Goal: Task Accomplishment & Management: Manage account settings

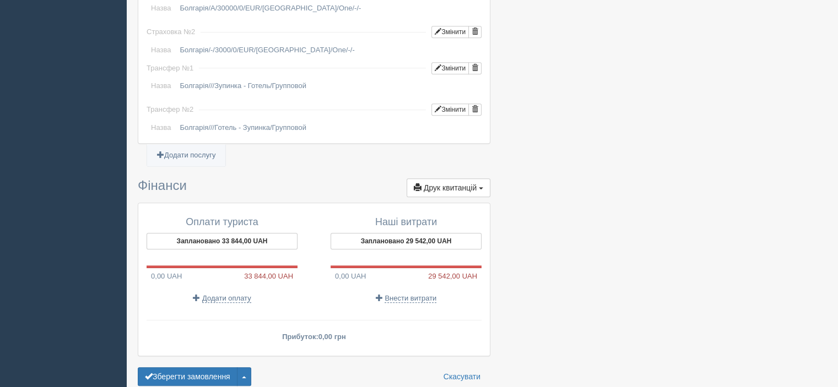
scroll to position [992, 0]
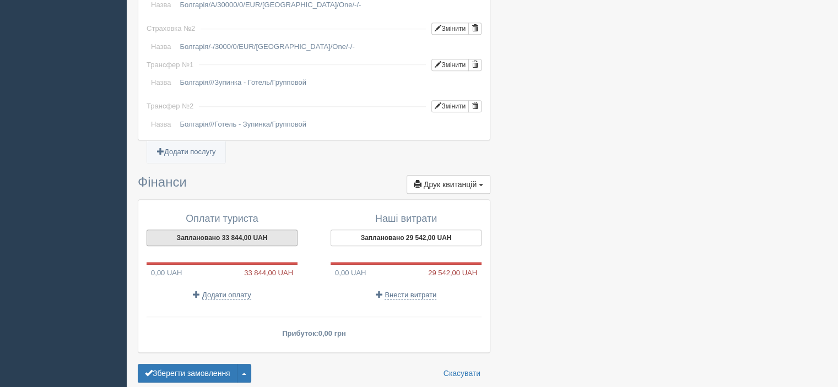
click at [273, 230] on button "Заплановано 33 844,00 UAH" at bounding box center [222, 238] width 151 height 17
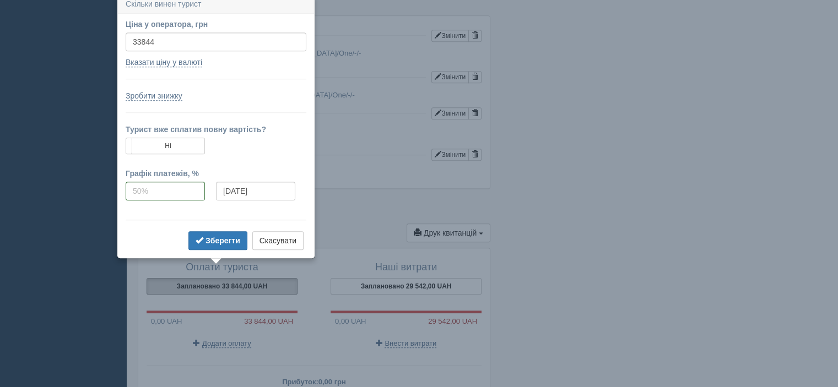
scroll to position [938, 0]
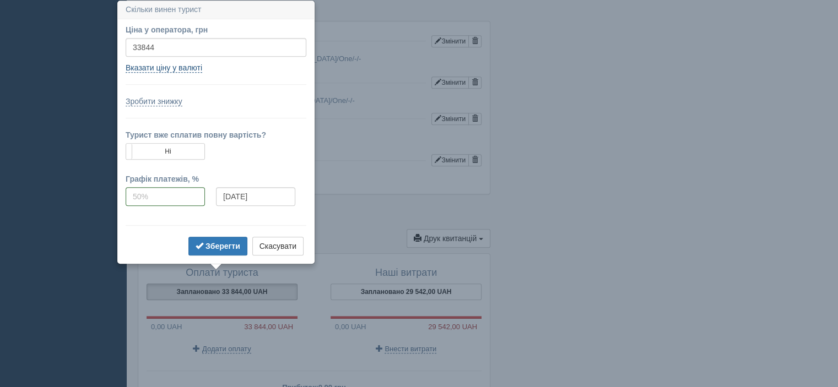
click at [187, 66] on link "Вказати ціну у валюті" at bounding box center [164, 67] width 77 height 9
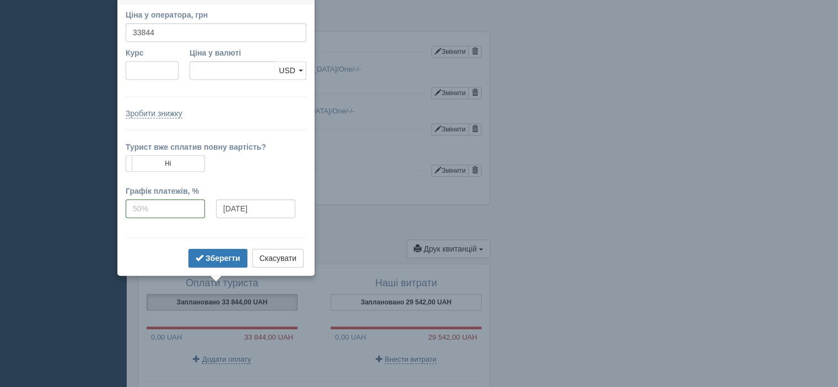
scroll to position [913, 0]
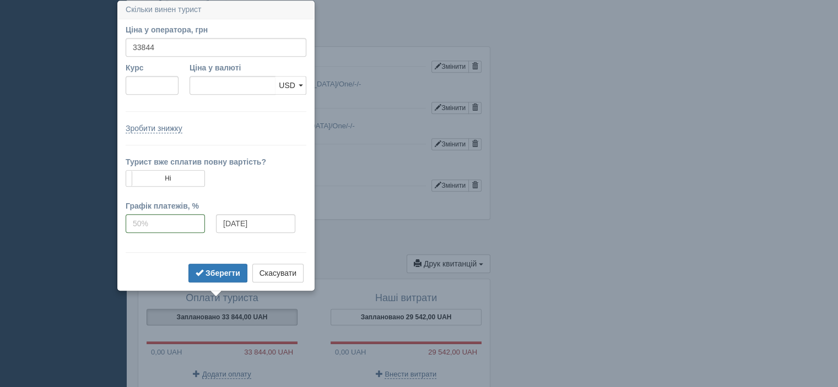
click at [141, 104] on form "Ціна у оператора, грн 33844 Вказати ціну у валюті Курс Ціна у валюті USD EUR US…" at bounding box center [216, 154] width 181 height 261
click at [148, 85] on input "Курс" at bounding box center [152, 85] width 53 height 19
type input "49.4"
type input "685.10"
click at [284, 87] on span "USD" at bounding box center [287, 85] width 17 height 9
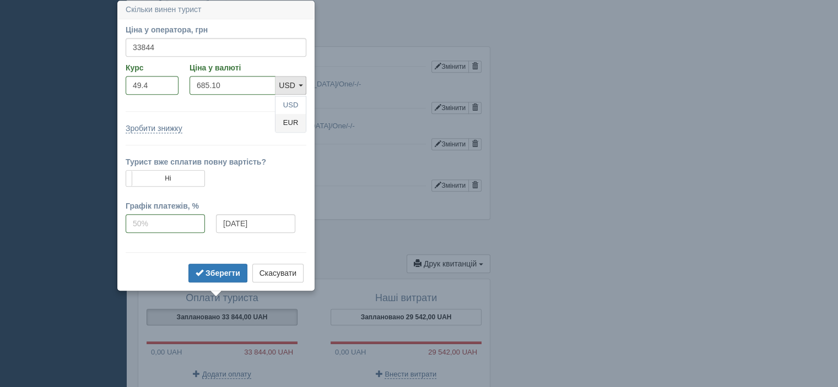
click at [290, 121] on link "EUR" at bounding box center [291, 123] width 30 height 18
click at [211, 269] on b "Зберегти" at bounding box center [223, 273] width 35 height 9
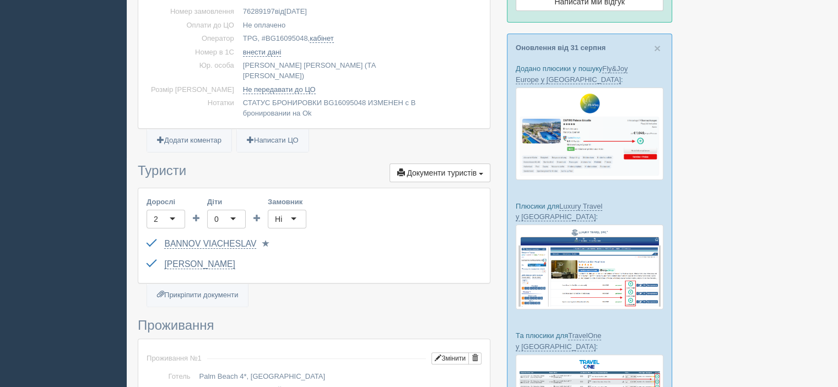
scroll to position [0, 0]
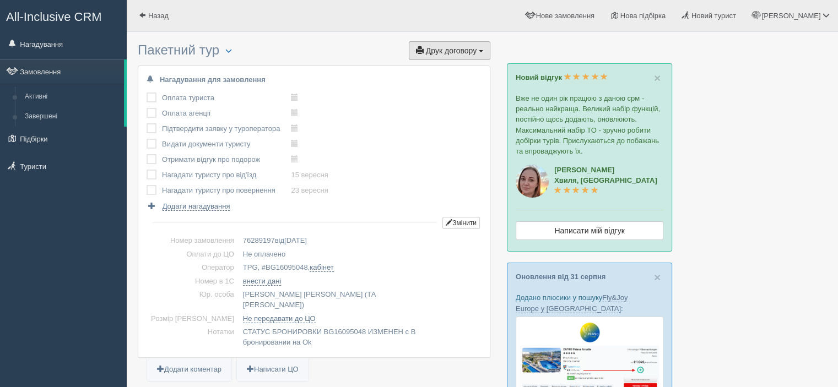
click at [452, 52] on span "Друк договору" at bounding box center [451, 50] width 51 height 9
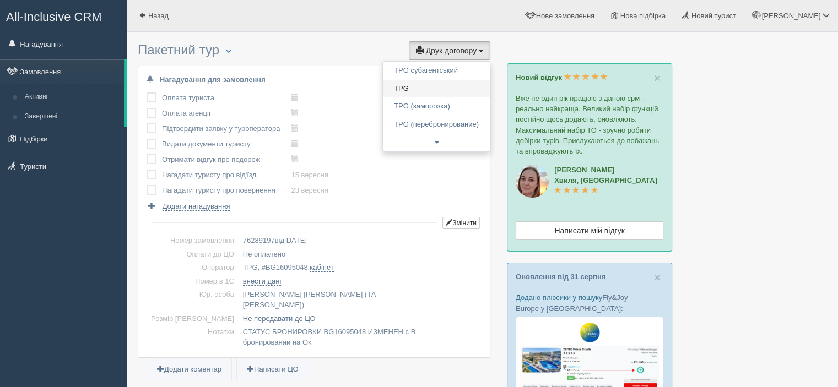
click at [432, 88] on link "TPG" at bounding box center [436, 89] width 107 height 18
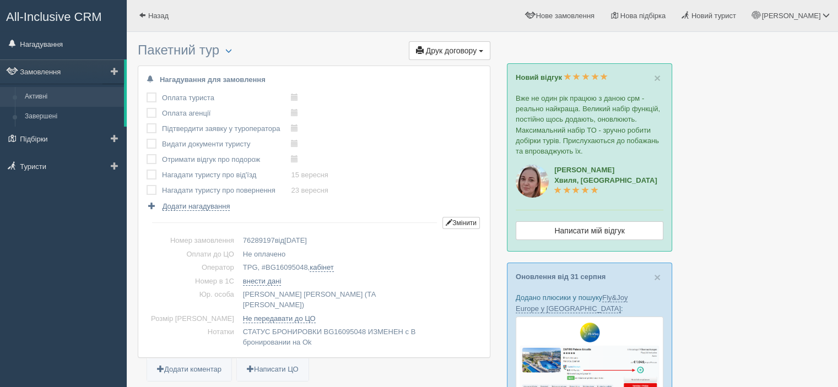
click at [62, 90] on link "Активні" at bounding box center [72, 97] width 104 height 20
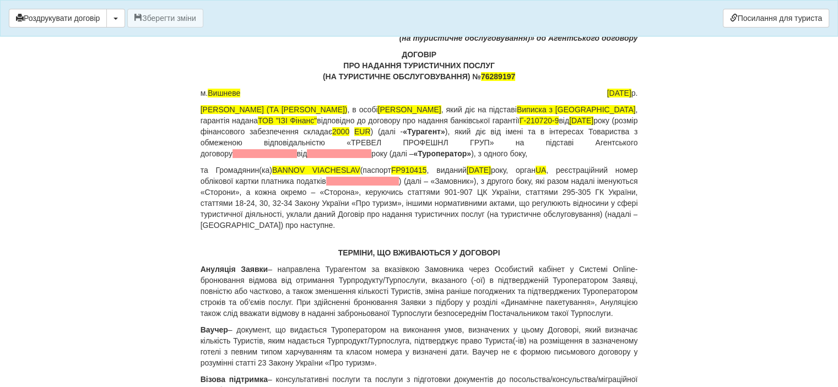
scroll to position [110, 0]
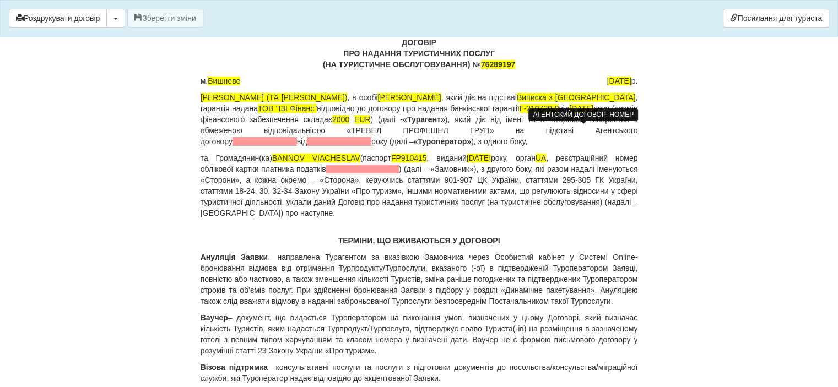
click at [297, 137] on span at bounding box center [265, 141] width 64 height 9
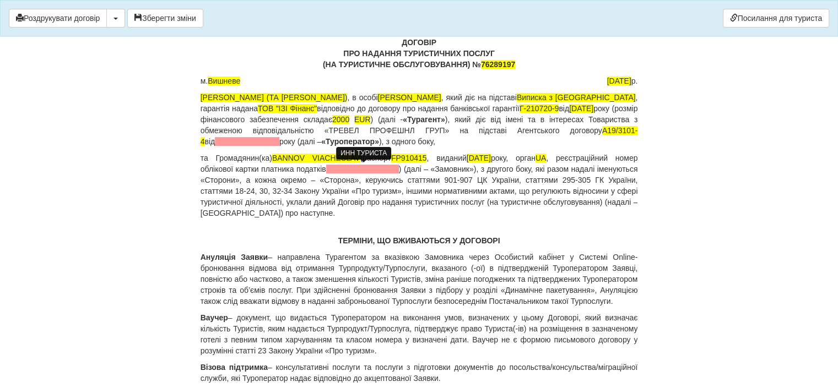
click at [357, 169] on span at bounding box center [362, 169] width 73 height 9
drag, startPoint x: 353, startPoint y: 156, endPoint x: 269, endPoint y: 159, distance: 83.8
click at [269, 159] on p "та Громадянин(ка) BANNOV VIACHESLAV (паспорт FP910415 , виданий 25.07.2018 року…" at bounding box center [420, 186] width 438 height 66
click at [608, 235] on p "ТЕРМІНИ, ЩО ВЖИВАЮТЬСЯ У ДОГОВОРІ" at bounding box center [420, 240] width 438 height 11
click at [378, 165] on p "та Громадянин(ка) BANNOV VIACHESLAV (паспорт FP910415 , виданий 25.07.2018 року…" at bounding box center [420, 186] width 438 height 66
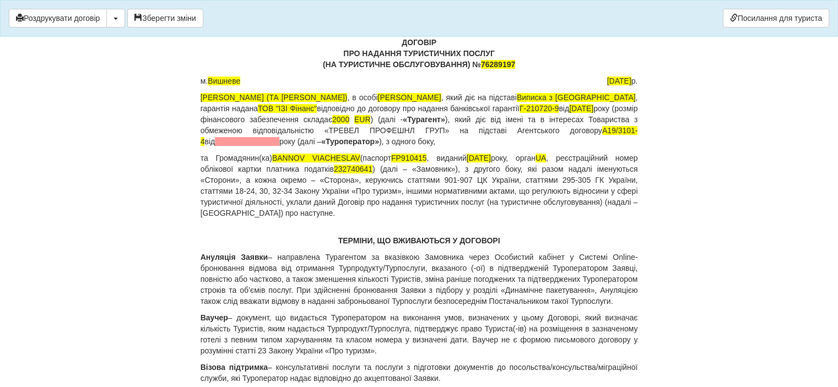
click at [373, 169] on span "232740641" at bounding box center [353, 169] width 39 height 9
click at [369, 168] on span "232740641" at bounding box center [353, 169] width 39 height 9
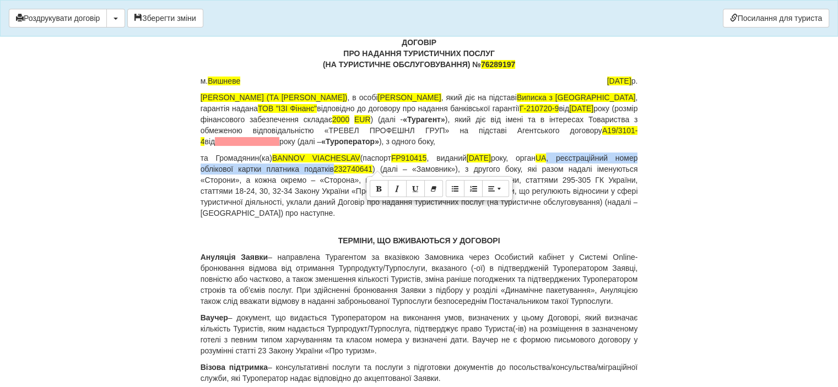
click at [373, 166] on span "232740641" at bounding box center [353, 169] width 39 height 9
click at [367, 167] on span "232740641" at bounding box center [353, 169] width 39 height 9
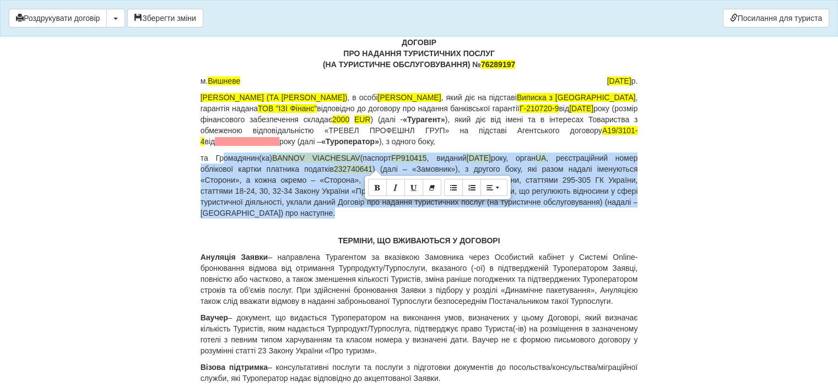
click at [367, 167] on span "232740641" at bounding box center [353, 169] width 39 height 9
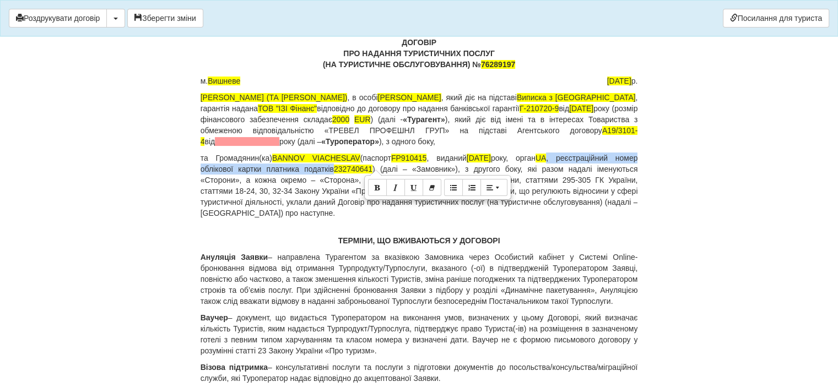
click at [368, 168] on span "232740641" at bounding box center [353, 169] width 39 height 9
click at [410, 169] on p "та Громадянин(ка) BANNOV VIACHESLAV (паспорт FP910415 , виданий 25.07.2018 року…" at bounding box center [420, 186] width 438 height 66
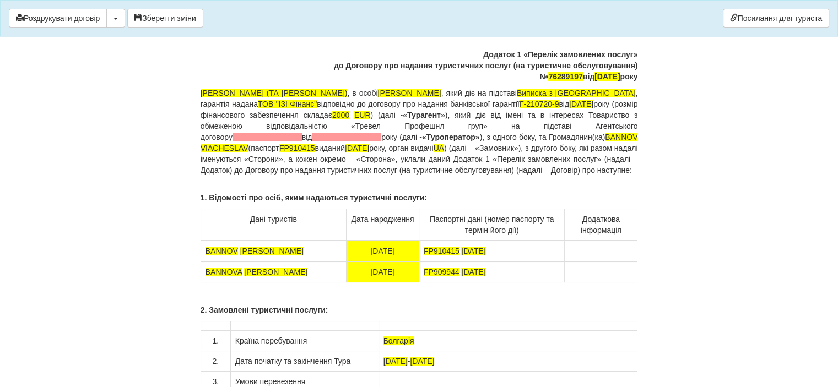
scroll to position [8323, 0]
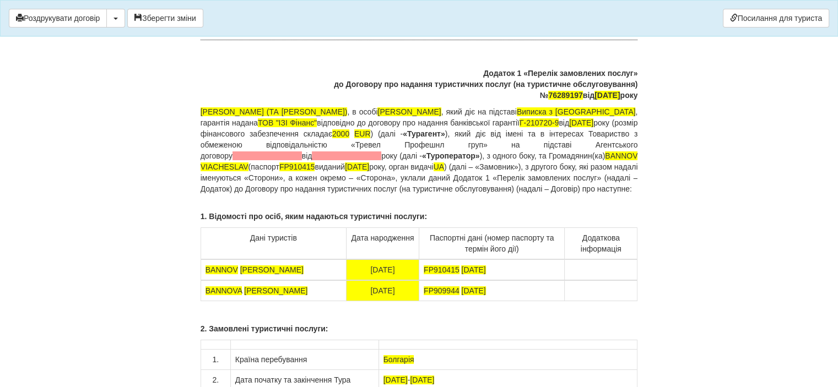
click at [302, 152] on span at bounding box center [267, 156] width 69 height 9
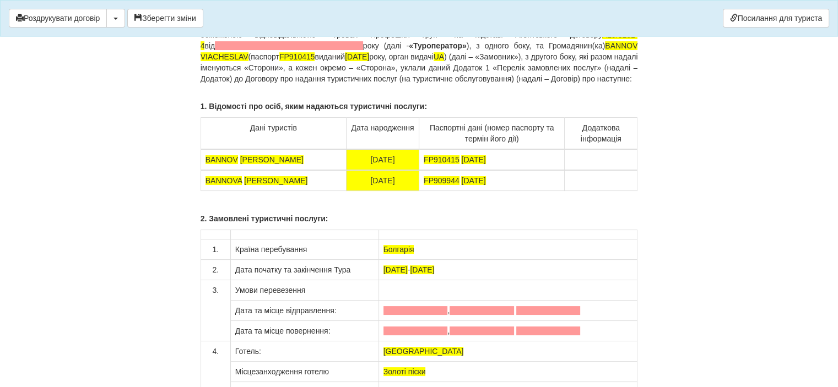
scroll to position [8489, 0]
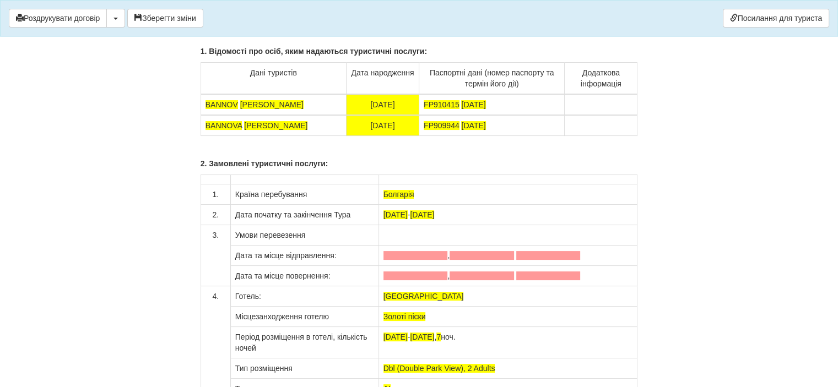
click at [448, 252] on span at bounding box center [416, 255] width 64 height 9
click at [501, 254] on span at bounding box center [533, 255] width 64 height 9
click at [569, 255] on span at bounding box center [581, 255] width 64 height 9
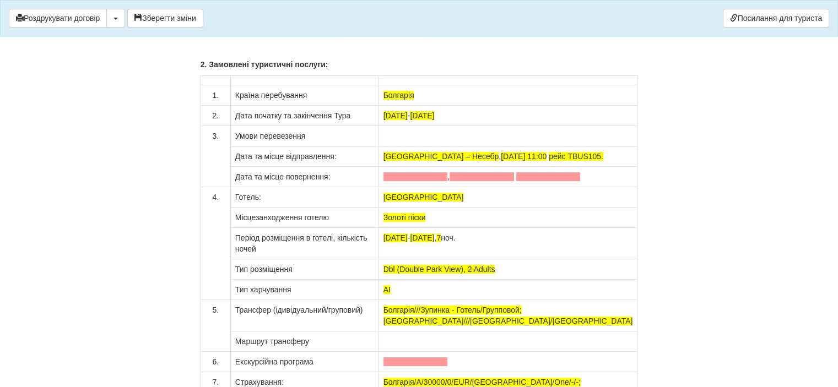
scroll to position [8599, 0]
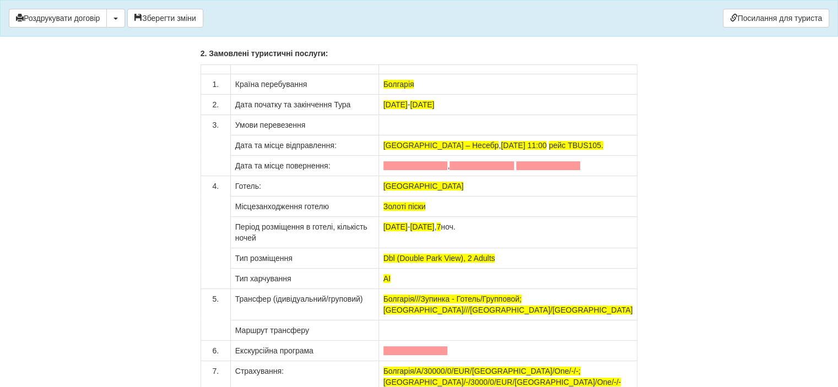
click at [448, 164] on span at bounding box center [416, 166] width 64 height 9
click at [501, 164] on span at bounding box center [533, 166] width 64 height 9
click at [564, 165] on span at bounding box center [581, 166] width 64 height 9
click at [549, 163] on span at bounding box center [581, 166] width 64 height 9
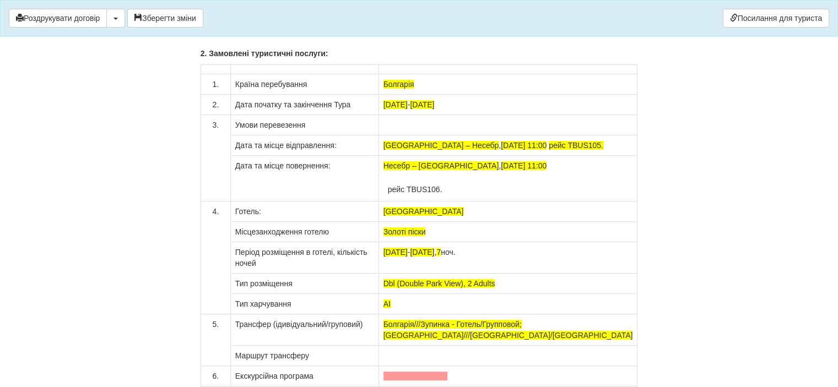
click at [427, 189] on td "рейс TBUS106." at bounding box center [509, 183] width 250 height 25
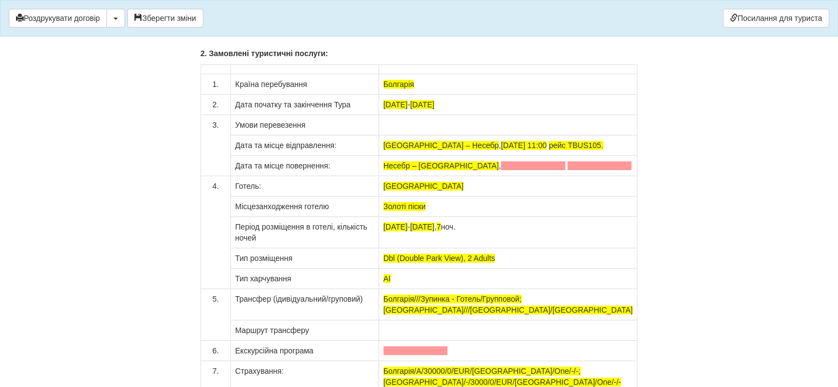
click at [501, 164] on span at bounding box center [533, 166] width 64 height 9
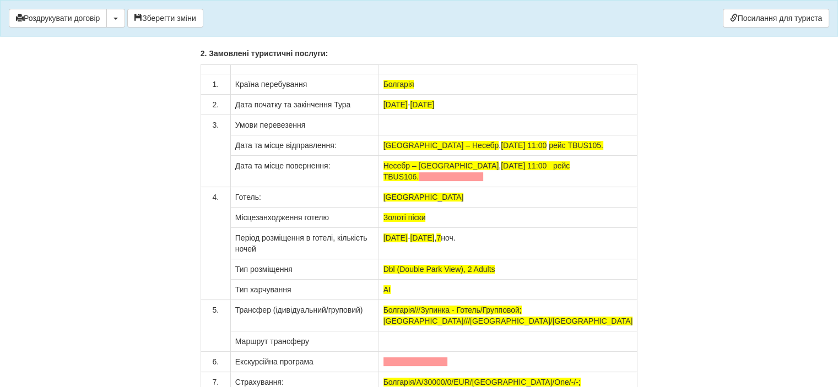
click at [473, 177] on span at bounding box center [451, 177] width 64 height 9
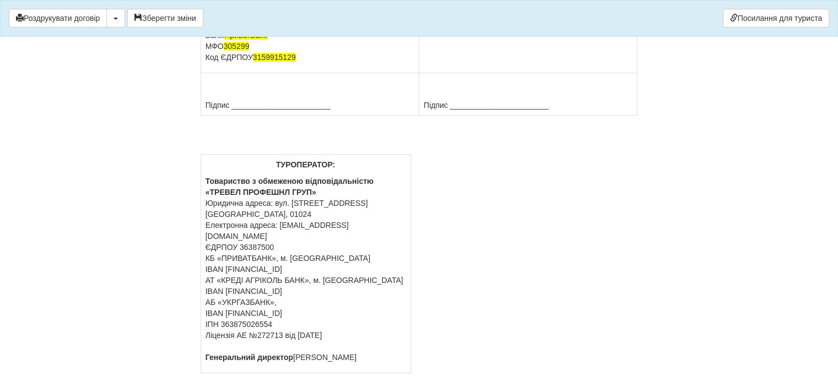
scroll to position [9574, 0]
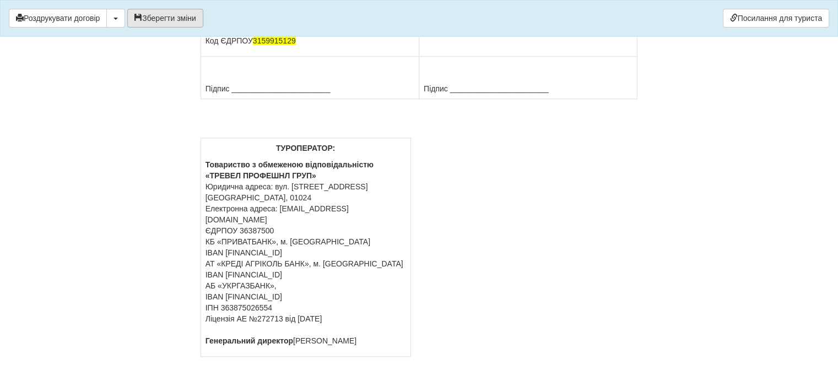
click at [187, 18] on button "Зберегти зміни" at bounding box center [165, 18] width 76 height 19
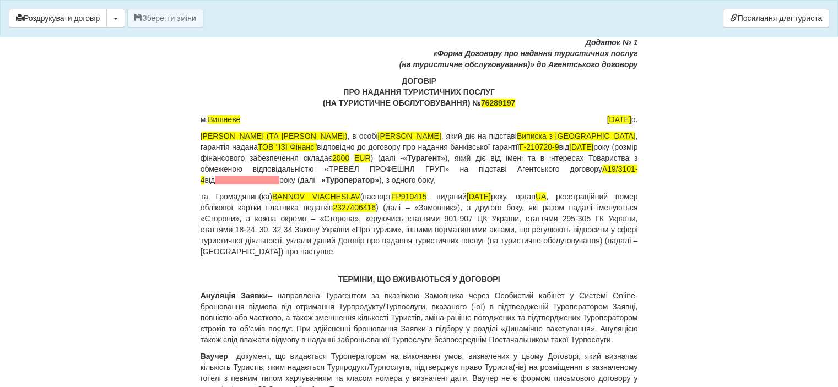
scroll to position [165, 0]
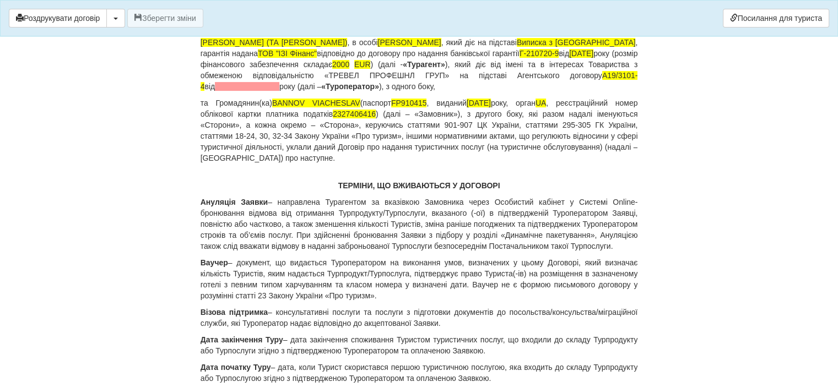
click at [87, 192] on body "× Деякі поля не заповнено Ми підсвітили порожні поля червоним кольором. Ви може…" at bounding box center [419, 28] width 838 height 387
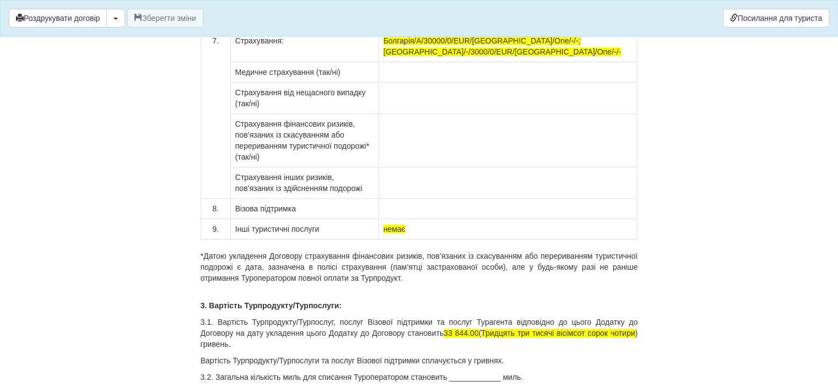
scroll to position [8985, 0]
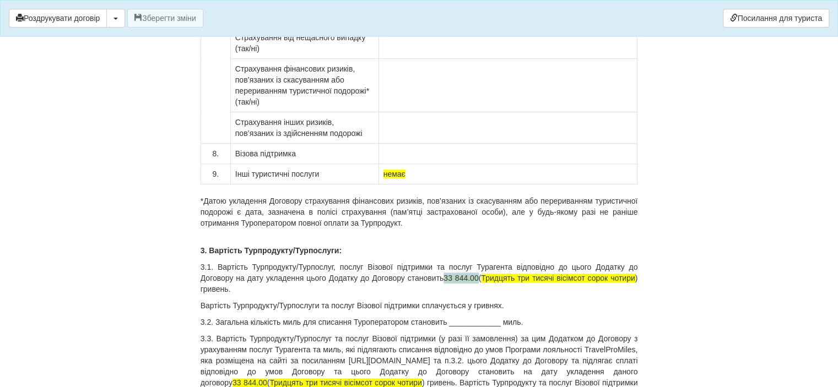
drag, startPoint x: 477, startPoint y: 240, endPoint x: 443, endPoint y: 238, distance: 34.2
click at [443, 262] on p "3.1. Вартість Турпродукту/Турпослуг, послуг Візової підтримки та послуг Тураген…" at bounding box center [420, 278] width 438 height 33
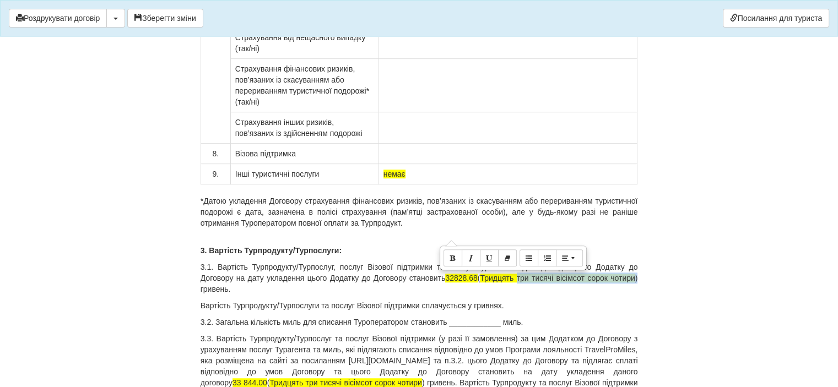
scroll to position [0, 8]
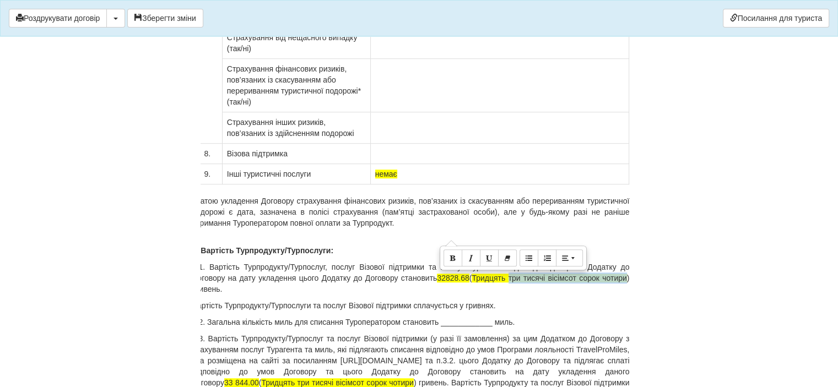
drag, startPoint x: 518, startPoint y: 240, endPoint x: 628, endPoint y: 240, distance: 109.7
click at [628, 262] on p "3.1. Вартість Турпродукту/Турпослуг, послуг Візової підтримки та послуг Тураген…" at bounding box center [411, 278] width 438 height 33
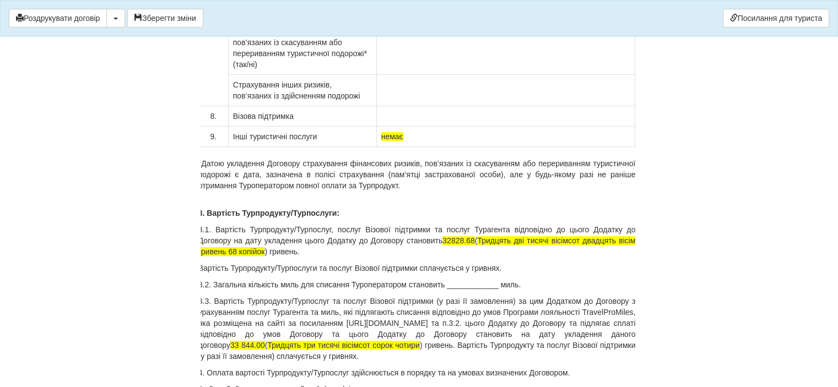
scroll to position [9040, 0]
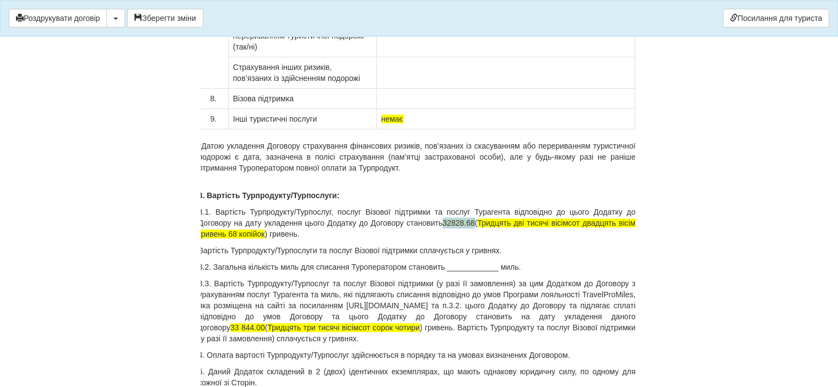
drag, startPoint x: 475, startPoint y: 183, endPoint x: 442, endPoint y: 188, distance: 32.9
click at [442, 207] on p "3.1. Вартість Турпродукту/Турпослуг, послуг Візової підтримки та послуг Тураген…" at bounding box center [417, 223] width 438 height 33
copy span "32828.68"
drag, startPoint x: 297, startPoint y: 290, endPoint x: 260, endPoint y: 290, distance: 36.9
click at [260, 290] on p "3.3. Вартість Турпродукту/Турпослуг та послуг Візової підтримки (у разі її замо…" at bounding box center [417, 311] width 438 height 66
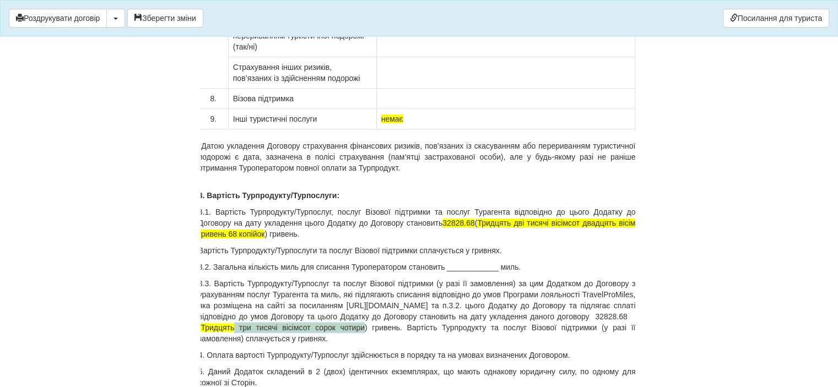
drag, startPoint x: 341, startPoint y: 289, endPoint x: 459, endPoint y: 293, distance: 118.0
click at [459, 293] on p "3.3. Вартість Турпродукту/Турпослуг та послуг Візової підтримки (у разі її замо…" at bounding box center [417, 311] width 438 height 66
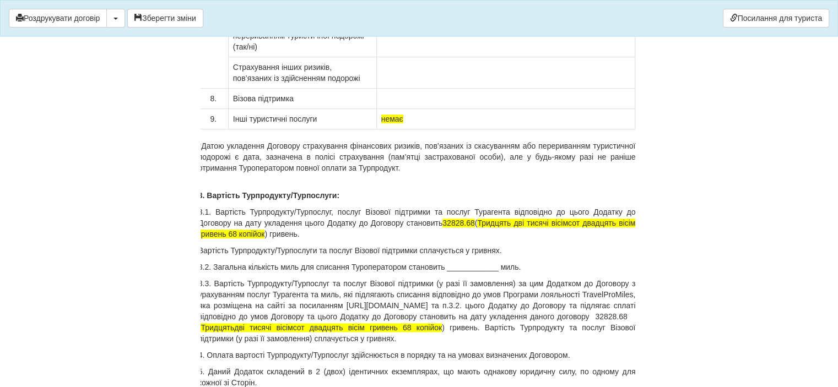
click at [317, 291] on p "3.3. Вартість Турпродукту/Турпослуг та послуг Візової підтримки (у разі її замо…" at bounding box center [417, 311] width 438 height 66
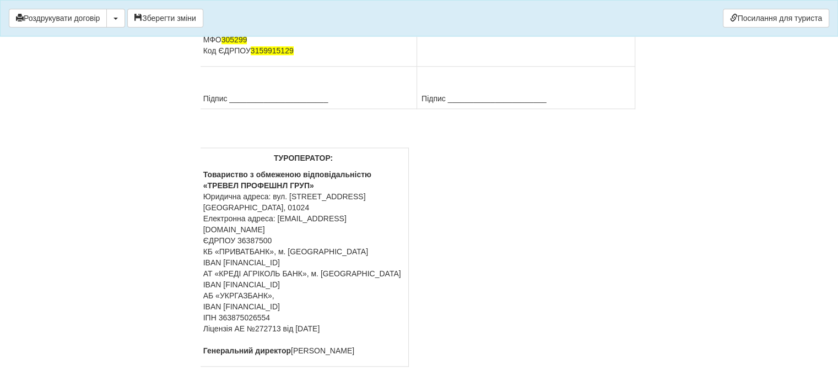
scroll to position [9574, 0]
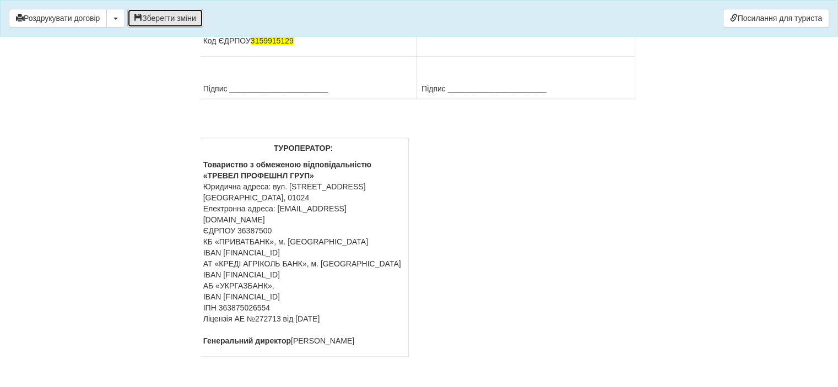
click at [173, 19] on button "Зберегти зміни" at bounding box center [165, 18] width 76 height 19
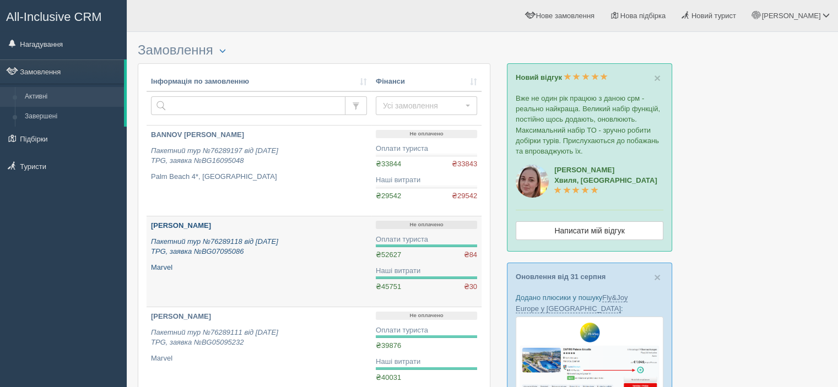
click at [211, 227] on b "KUZNETSKA LIUDMYLA" at bounding box center [181, 226] width 60 height 8
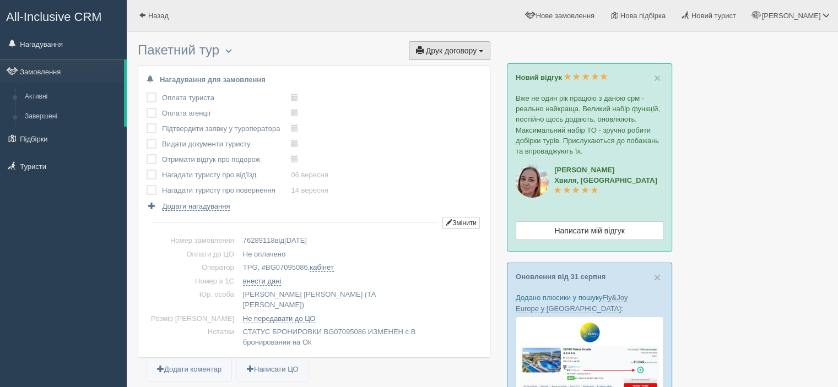
click at [447, 55] on button "Друк договору Друк" at bounding box center [450, 50] width 82 height 19
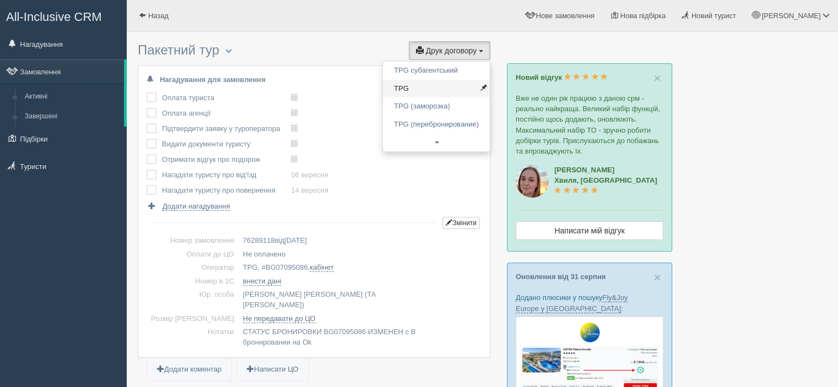
click at [443, 87] on link "TPG" at bounding box center [436, 89] width 107 height 18
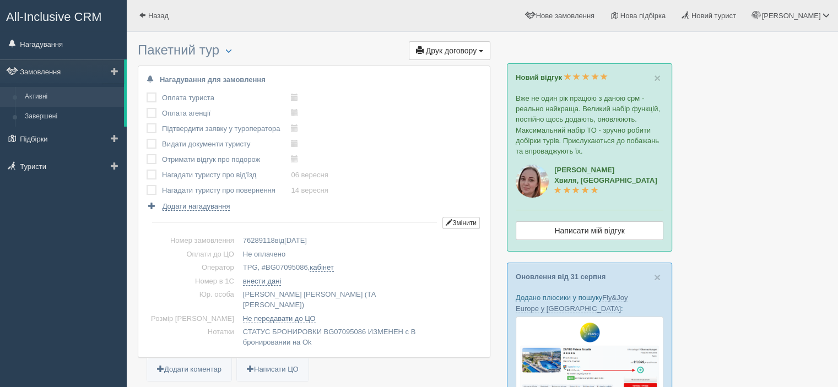
click at [65, 88] on link "Активні" at bounding box center [72, 97] width 104 height 20
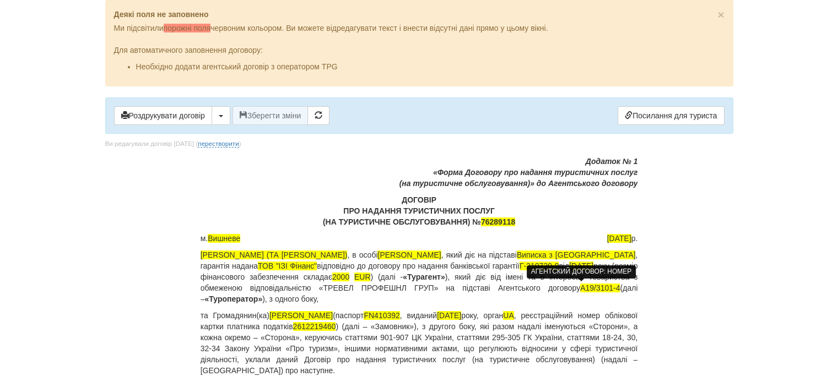
drag, startPoint x: 571, startPoint y: 285, endPoint x: 585, endPoint y: 304, distance: 23.6
drag, startPoint x: 556, startPoint y: 286, endPoint x: 600, endPoint y: 284, distance: 43.6
click at [600, 284] on span "A19/3101-4" at bounding box center [600, 288] width 40 height 9
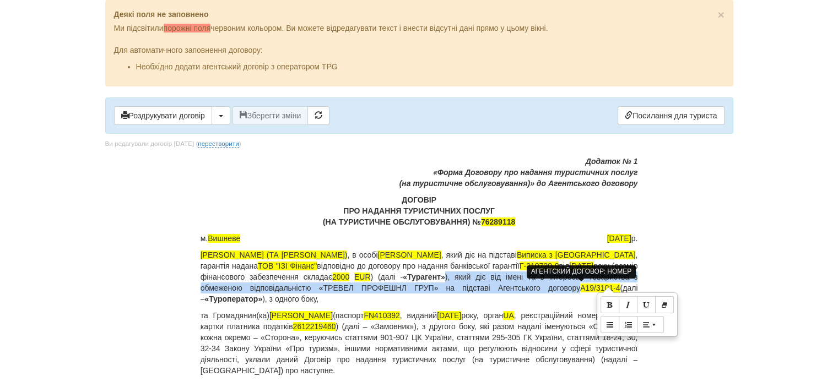
copy p "), який діє від імені та в інтересах Товариства з обмеженою відповідальністю «Т…"
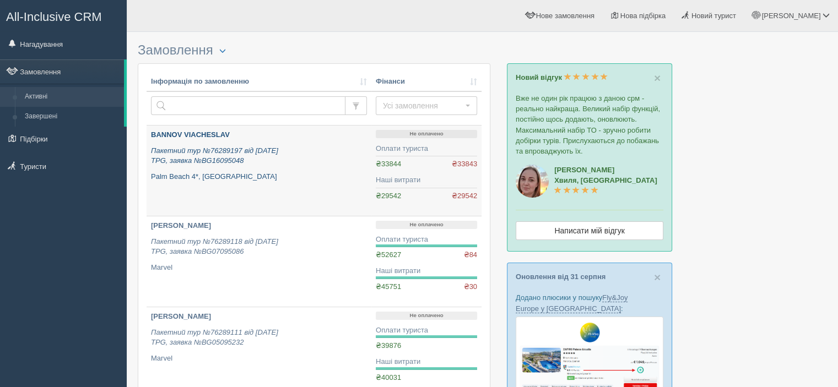
click at [220, 147] on icon "Пакетний тур №76289197 від [DATE] TPG, заявка №BG16095048" at bounding box center [214, 156] width 127 height 19
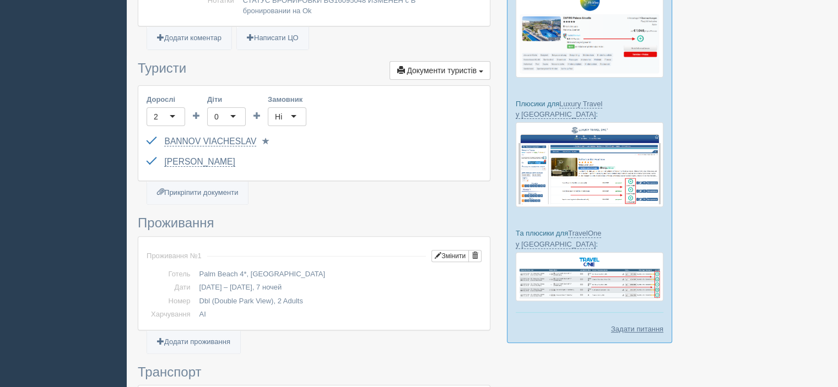
scroll to position [331, 0]
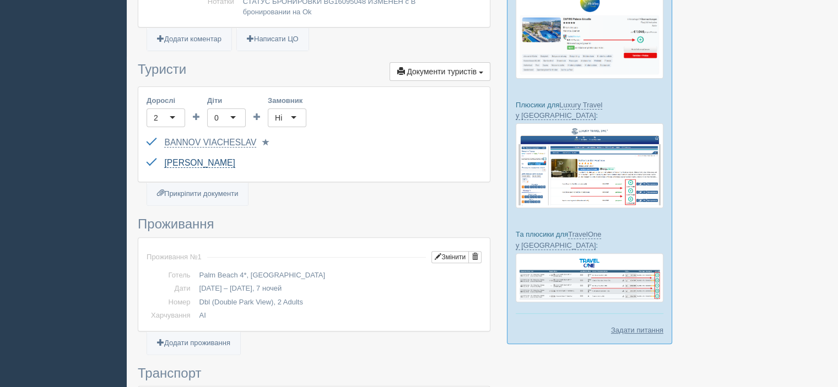
drag, startPoint x: 249, startPoint y: 155, endPoint x: 169, endPoint y: 151, distance: 80.0
click at [169, 153] on div "[PERSON_NAME] [PASSPORT] до [DATE] Паспорт 2 Обрати іншого..." at bounding box center [314, 163] width 335 height 20
drag, startPoint x: 163, startPoint y: 150, endPoint x: 246, endPoint y: 149, distance: 83.8
click at [246, 153] on div "BANNOVA ALLA FP909944 до 25.07.2028 Паспорт 2 Обрати іншого..." at bounding box center [314, 163] width 335 height 20
click at [220, 158] on link "BANNOVA [PERSON_NAME]" at bounding box center [199, 163] width 71 height 10
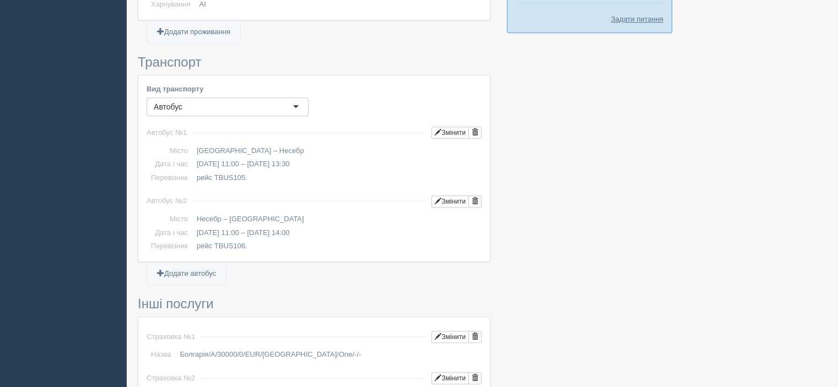
scroll to position [661, 0]
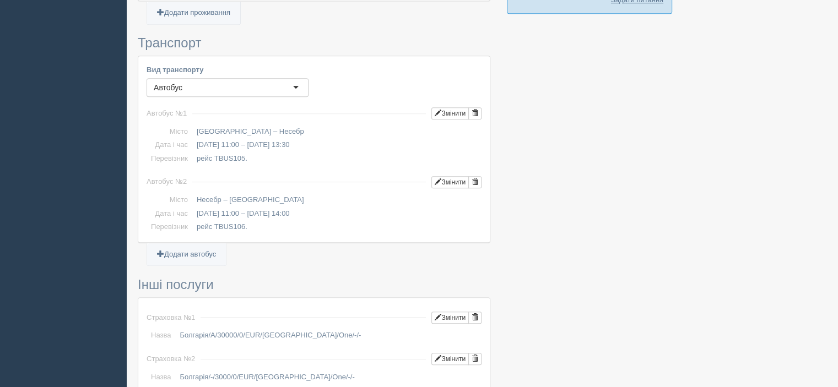
drag, startPoint x: 197, startPoint y: 117, endPoint x: 249, endPoint y: 114, distance: 51.3
click at [249, 125] on td "Київ – Несебр" at bounding box center [336, 132] width 289 height 14
copy td "Київ – Несебр"
drag, startPoint x: 198, startPoint y: 132, endPoint x: 250, endPoint y: 130, distance: 52.4
click at [250, 138] on td "16.09.2025 11:00 – 16.09.2025 13:30" at bounding box center [336, 145] width 289 height 14
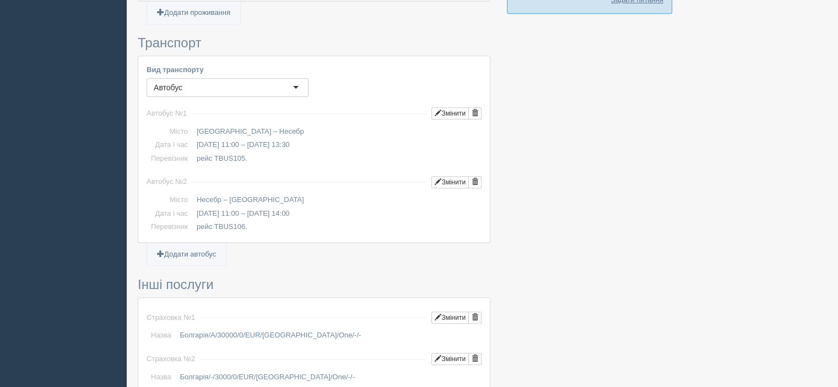
copy td "[DATE] 11:00"
drag, startPoint x: 195, startPoint y: 147, endPoint x: 265, endPoint y: 148, distance: 69.5
click at [265, 152] on td "рейс TBUS105." at bounding box center [336, 159] width 289 height 14
copy td "рейс TBUS105."
drag, startPoint x: 196, startPoint y: 187, endPoint x: 272, endPoint y: 187, distance: 75.5
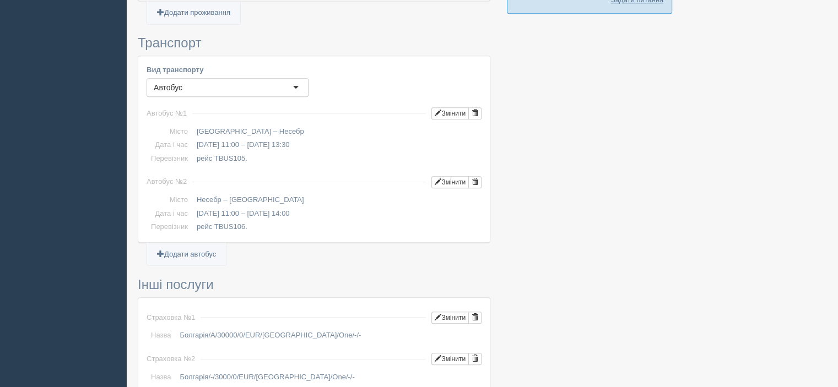
click at [272, 193] on td "Несебр – Київ" at bounding box center [336, 200] width 289 height 14
copy td "Несебр – Київ"
drag, startPoint x: 197, startPoint y: 201, endPoint x: 251, endPoint y: 203, distance: 54.6
click at [251, 207] on td "24.09.2025 11:00 – 24.09.2025 14:00" at bounding box center [336, 214] width 289 height 14
copy td "24.09.2025 11:00"
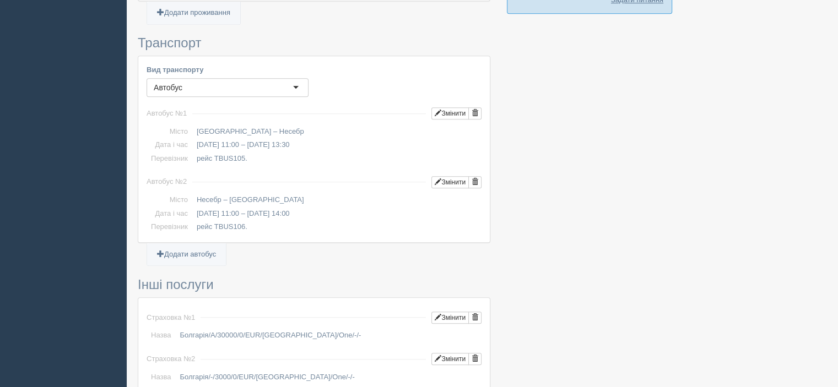
drag, startPoint x: 250, startPoint y: 217, endPoint x: 191, endPoint y: 218, distance: 58.4
click at [191, 220] on tr "Перевізник рейс TBUS106." at bounding box center [314, 227] width 335 height 14
copy tr "Перевізник рейс TBUS106."
drag, startPoint x: 251, startPoint y: 202, endPoint x: 198, endPoint y: 200, distance: 53.0
click at [198, 207] on td "24.09.2025 11:00 – 24.09.2025 14:00" at bounding box center [336, 214] width 289 height 14
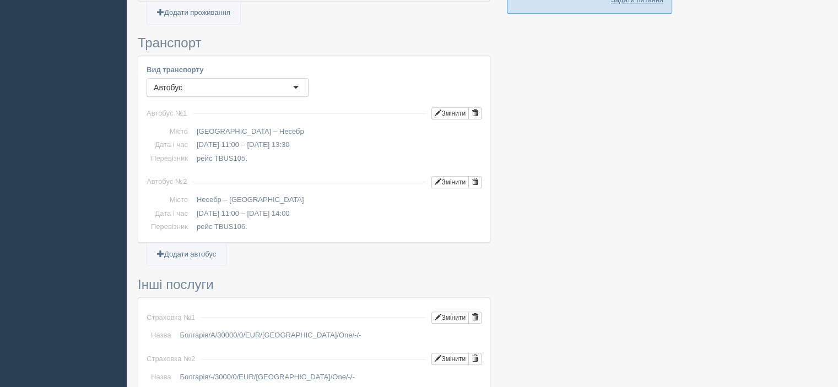
copy td "24.09.2025 11:00"
drag, startPoint x: 248, startPoint y: 216, endPoint x: 192, endPoint y: 218, distance: 55.7
click at [192, 220] on td "рейс TBUS106." at bounding box center [336, 227] width 289 height 14
copy td "рейс TBUS106."
click at [313, 264] on form "Нагадування для замовлення Оплата туриста виконано! Оплата агенції виконано! Пі…" at bounding box center [314, 62] width 353 height 1316
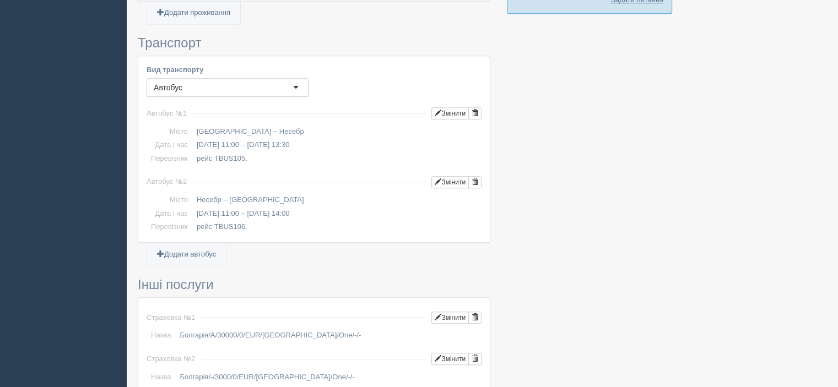
scroll to position [1030, 0]
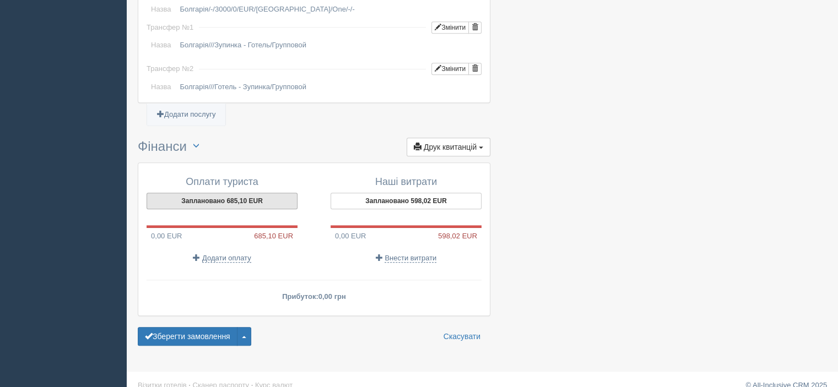
click at [241, 193] on button "Заплановано 685,10 EUR" at bounding box center [222, 201] width 151 height 17
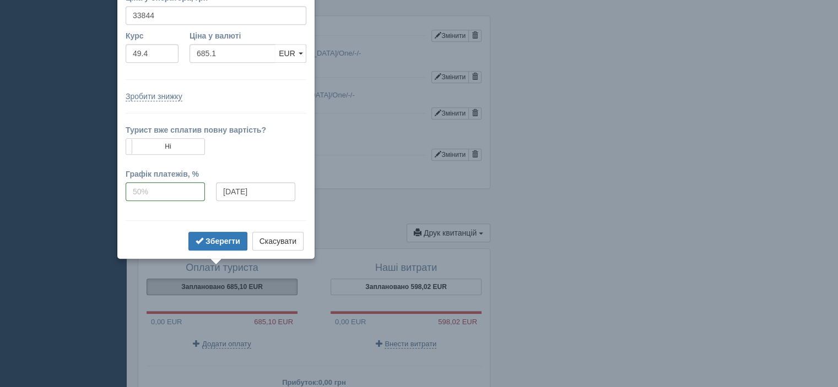
scroll to position [912, 0]
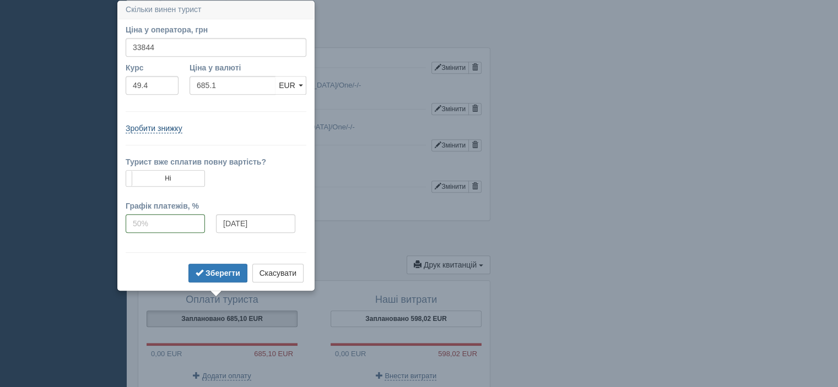
click at [168, 130] on link "Зробити знижку" at bounding box center [154, 128] width 57 height 9
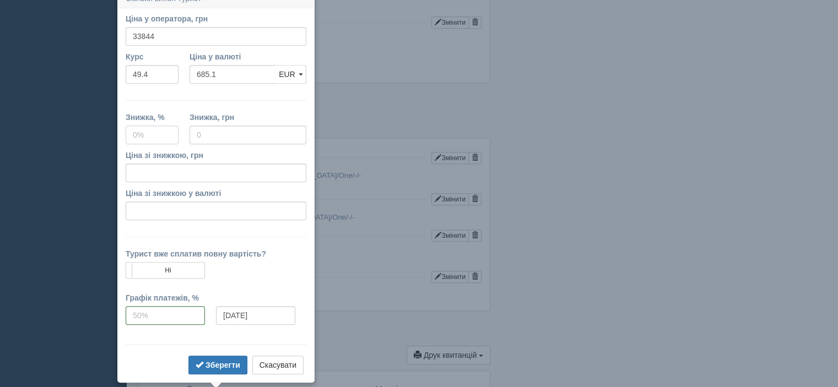
scroll to position [810, 0]
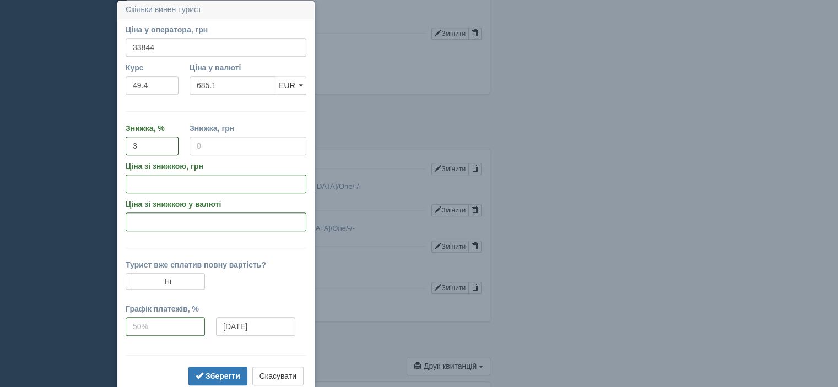
type input "3"
type input "1015.32"
type input "32828.68"
type input "664.55"
click at [229, 158] on div "Знижка, грн 1015.32" at bounding box center [248, 142] width 128 height 38
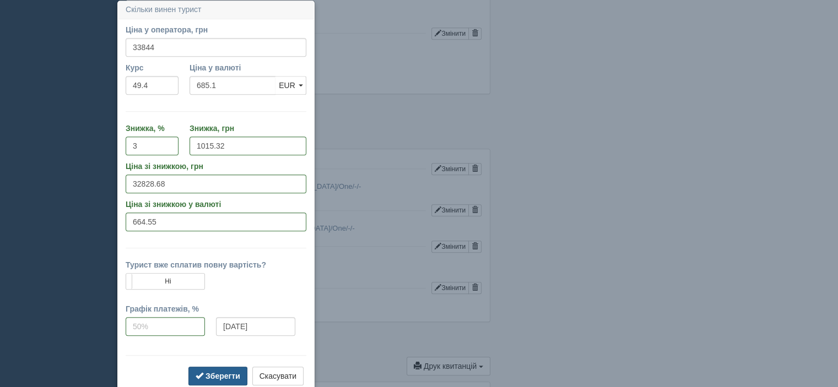
click at [214, 372] on b "Зберегти" at bounding box center [223, 376] width 35 height 9
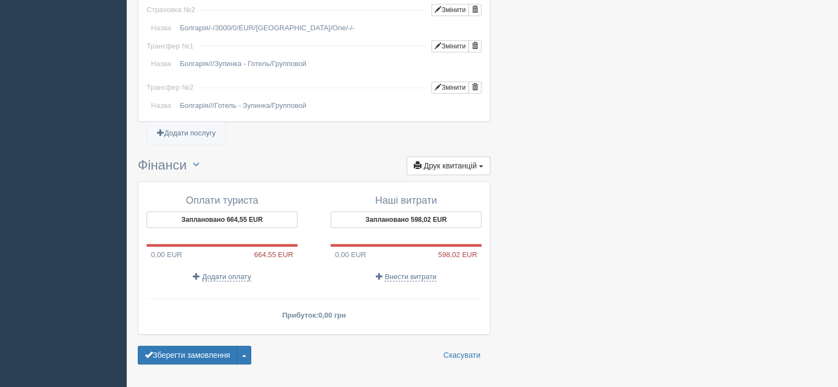
scroll to position [1030, 0]
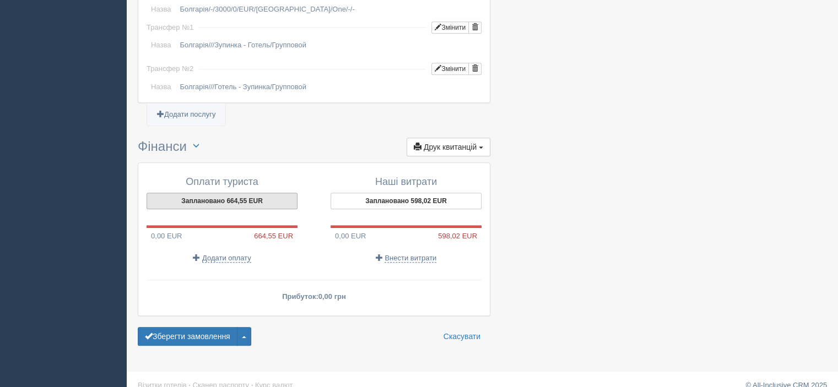
click at [236, 193] on button "Заплановано 664,55 EUR" at bounding box center [222, 201] width 151 height 17
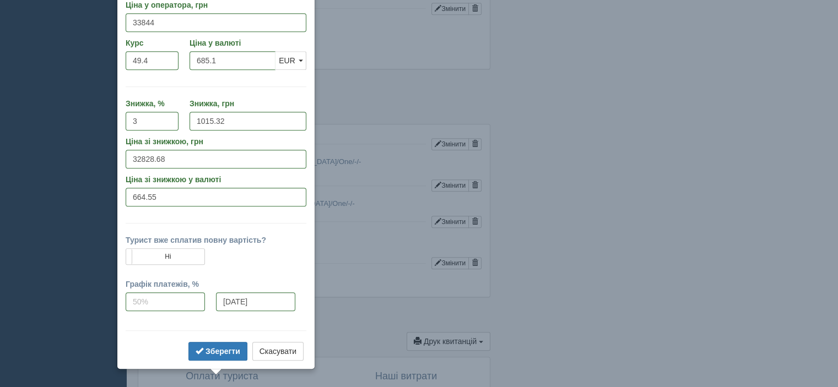
scroll to position [810, 0]
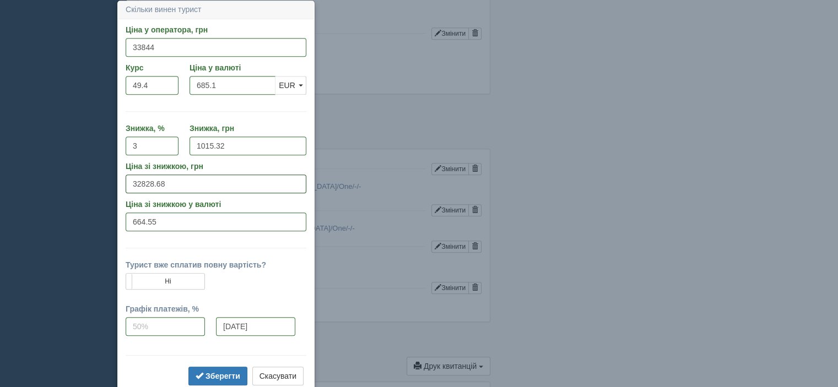
drag, startPoint x: 173, startPoint y: 181, endPoint x: 109, endPoint y: 180, distance: 63.9
click at [207, 374] on b "Зберегти" at bounding box center [223, 376] width 35 height 9
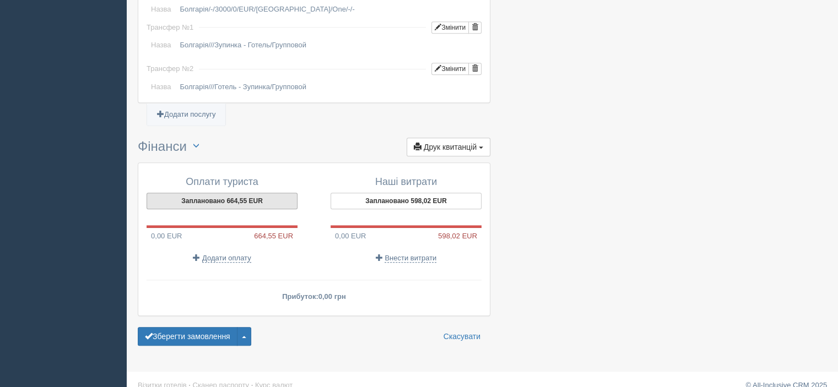
click at [248, 193] on button "Заплановано 664,55 EUR" at bounding box center [222, 201] width 151 height 17
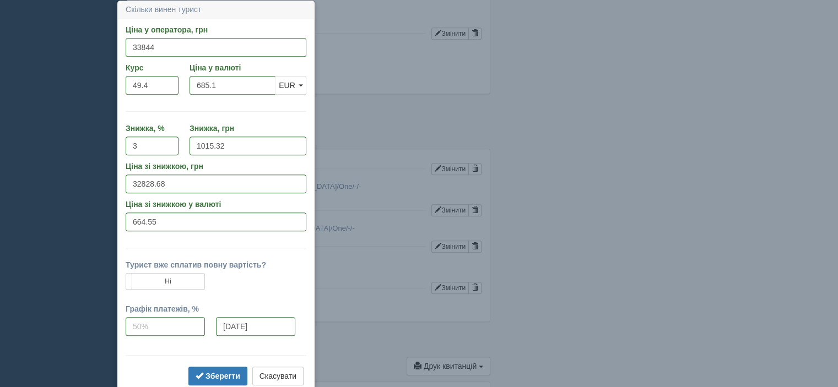
drag, startPoint x: 708, startPoint y: 89, endPoint x: 624, endPoint y: 45, distance: 95.2
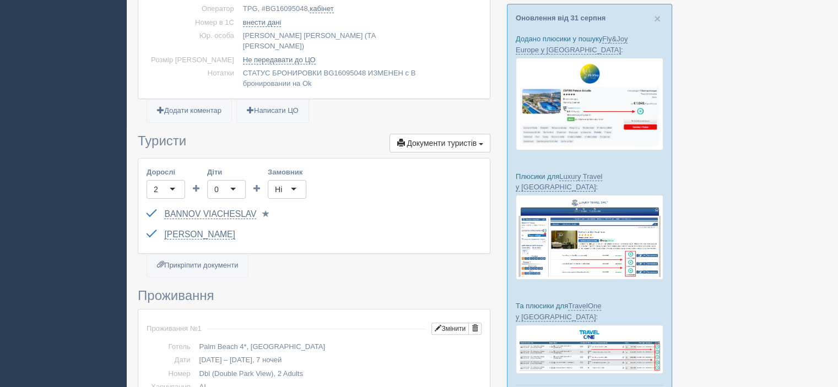
scroll to position [0, 0]
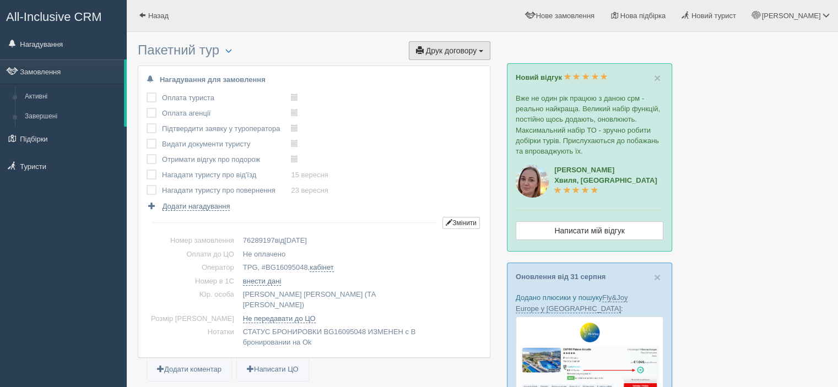
click at [434, 54] on span "Друк договору" at bounding box center [451, 50] width 51 height 9
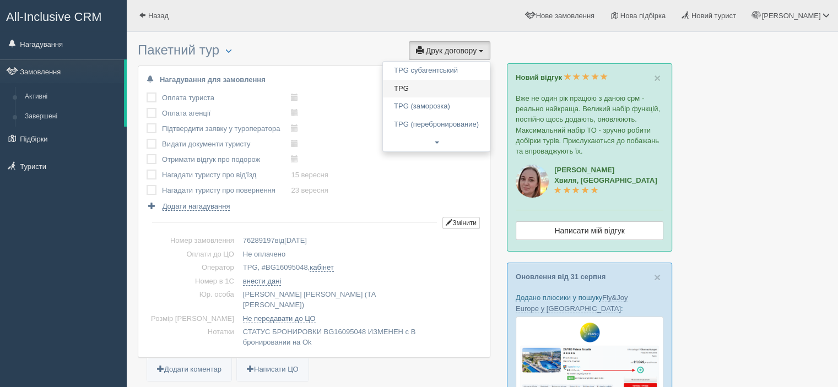
click at [434, 84] on link "TPG" at bounding box center [436, 89] width 107 height 18
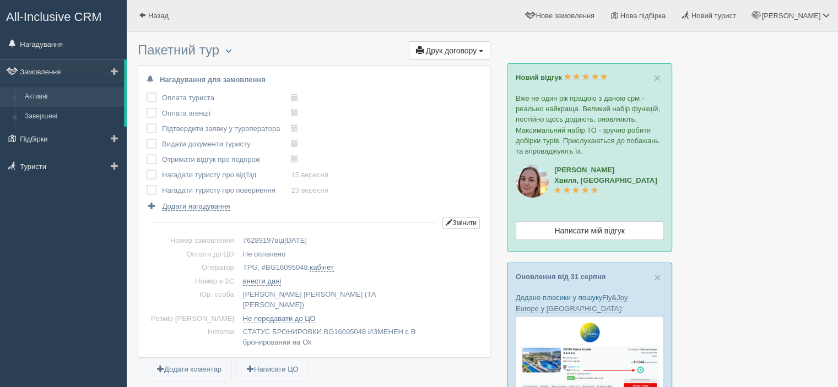
click at [41, 96] on link "Активні" at bounding box center [72, 97] width 104 height 20
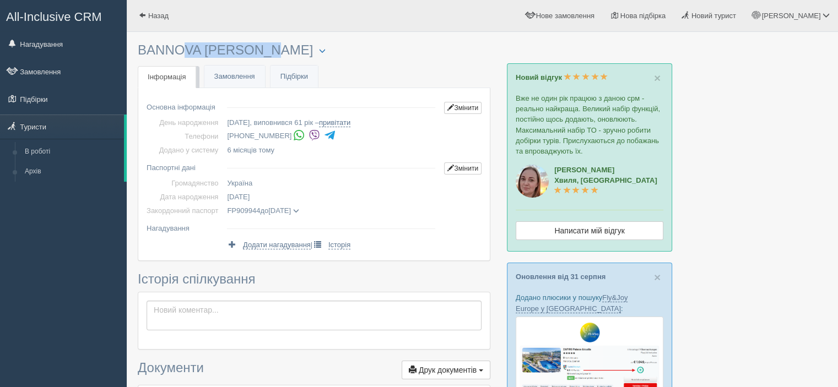
drag, startPoint x: 234, startPoint y: 48, endPoint x: 139, endPoint y: 52, distance: 94.4
click at [139, 52] on h3 "BANNOVA [PERSON_NAME] [PERSON_NAME]: [PERSON_NAME] Відправити до архіву Взяти в…" at bounding box center [314, 50] width 353 height 15
copy h3 "BANNOVA [PERSON_NAME]"
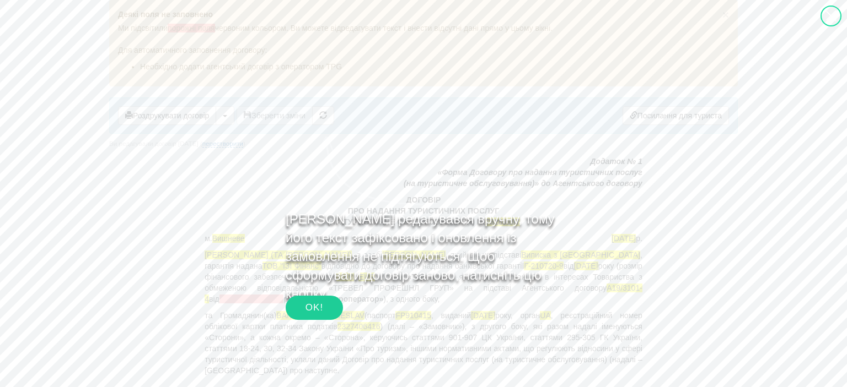
click at [308, 308] on div "OK!" at bounding box center [314, 308] width 57 height 24
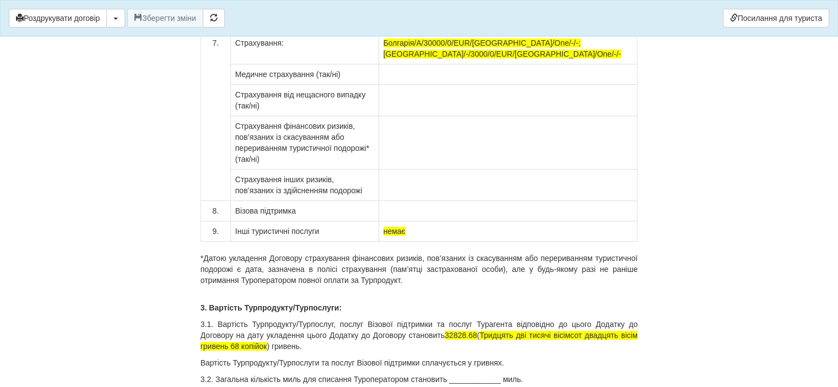
scroll to position [8930, 0]
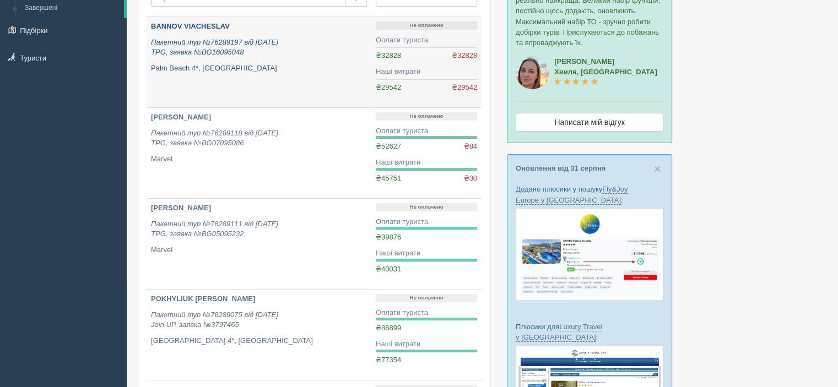
scroll to position [110, 0]
